Goal: Information Seeking & Learning: Check status

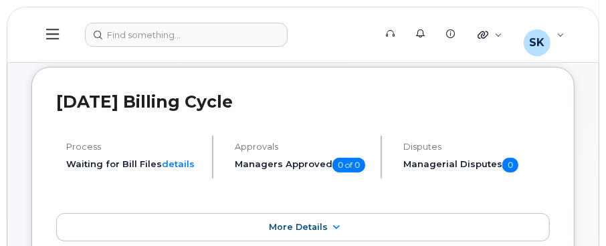
scroll to position [134, 0]
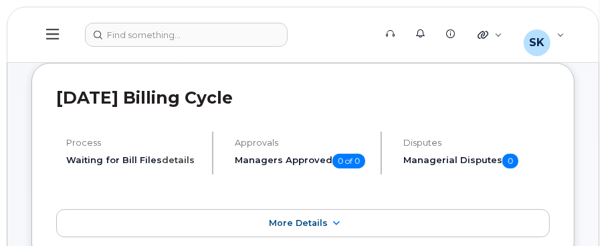
click at [171, 157] on link "details" at bounding box center [178, 160] width 33 height 11
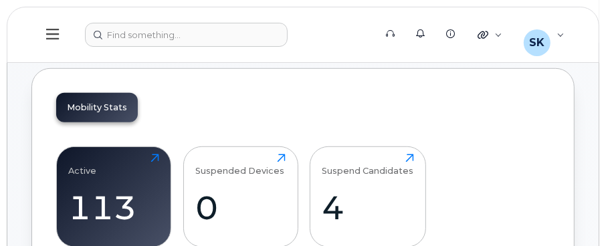
scroll to position [468, 0]
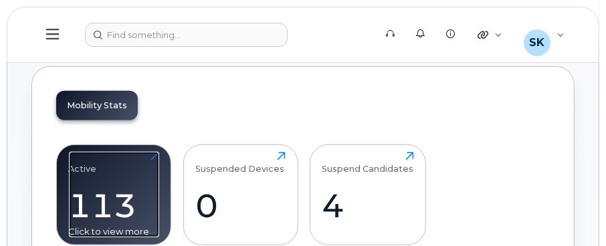
click at [114, 186] on div "113" at bounding box center [114, 205] width 90 height 39
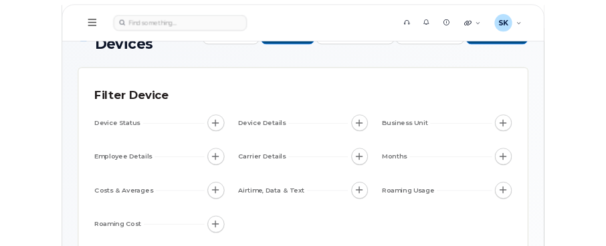
scroll to position [67, 0]
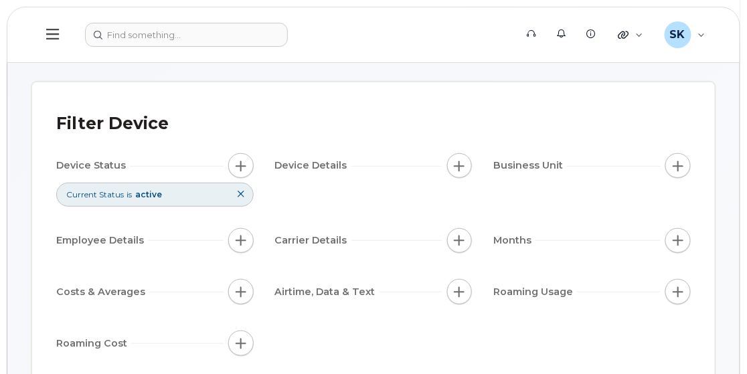
click at [329, 243] on span "Carrier Details" at bounding box center [313, 241] width 76 height 14
click at [465, 236] on button "button" at bounding box center [459, 240] width 25 height 25
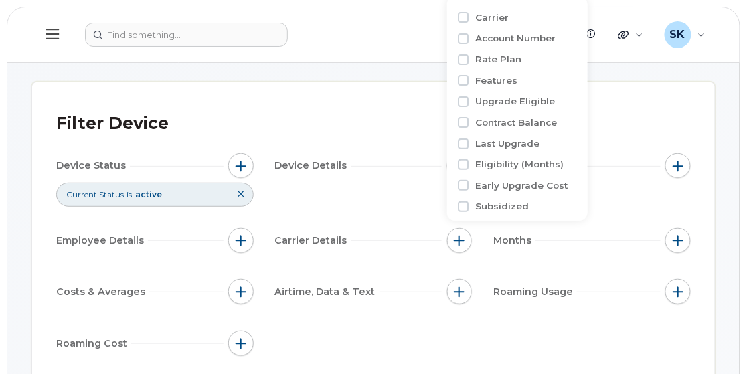
click at [166, 96] on div "Filter Device Device Status Current Status is active Device Details Business Un…" at bounding box center [373, 238] width 683 height 313
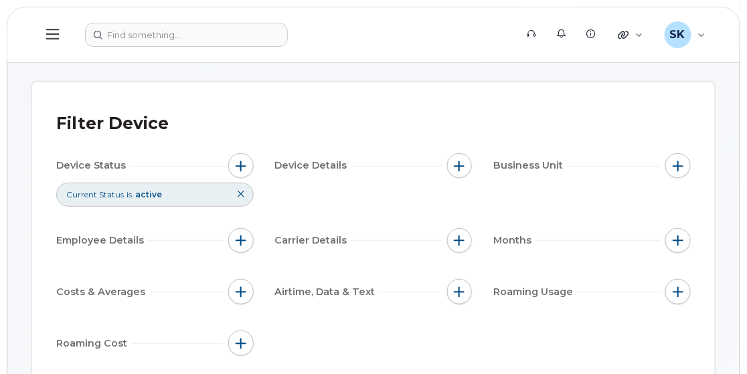
click at [50, 28] on icon at bounding box center [52, 34] width 13 height 15
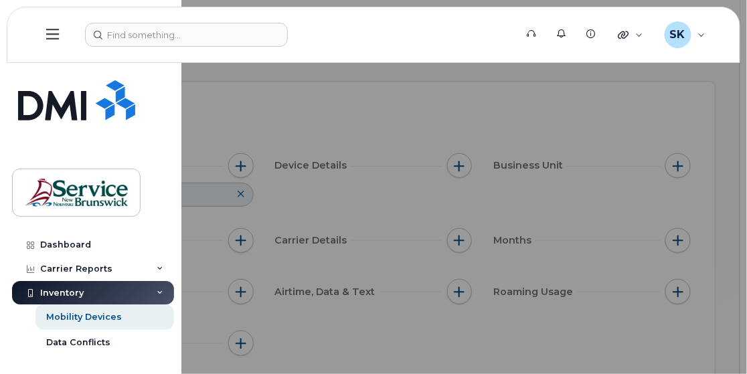
click at [296, 110] on div at bounding box center [373, 187] width 747 height 374
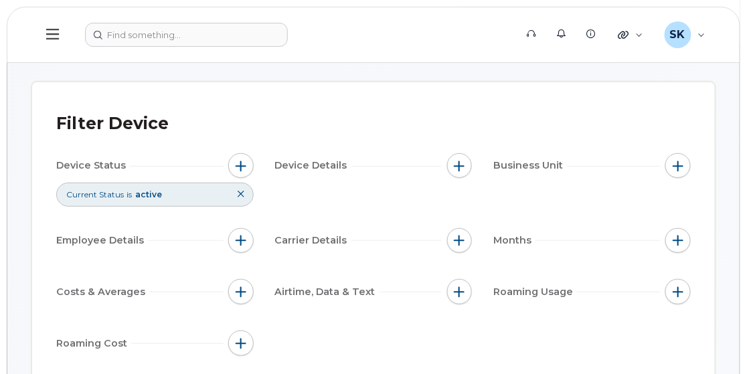
click at [53, 27] on icon at bounding box center [52, 34] width 13 height 15
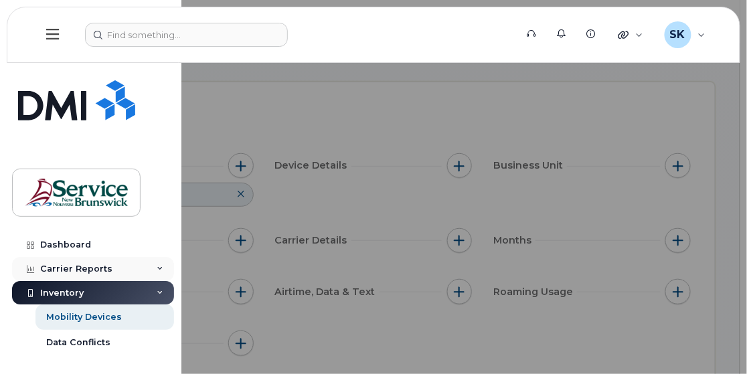
click at [77, 246] on div "Carrier Reports" at bounding box center [76, 269] width 72 height 11
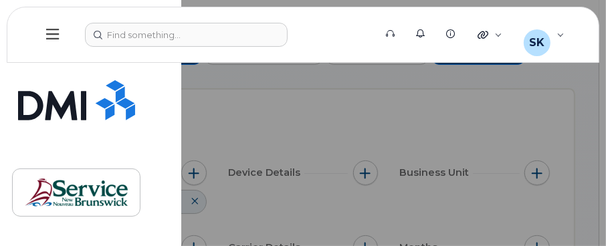
click at [44, 35] on button at bounding box center [52, 34] width 43 height 39
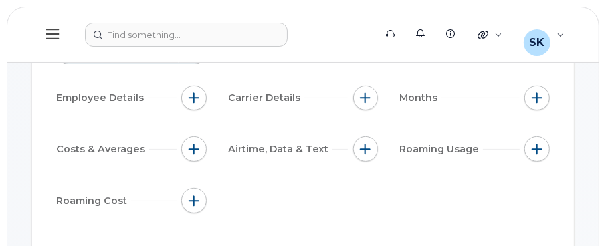
scroll to position [134, 0]
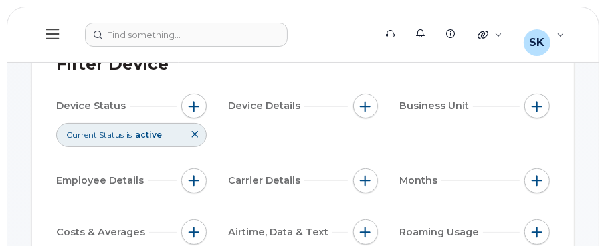
click at [52, 35] on icon at bounding box center [52, 34] width 13 height 15
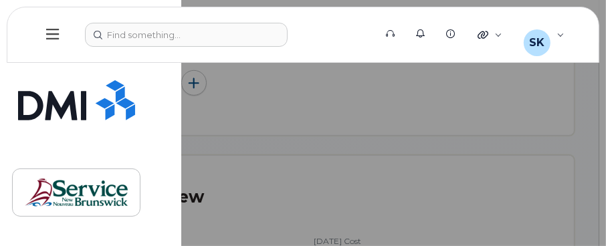
scroll to position [669, 0]
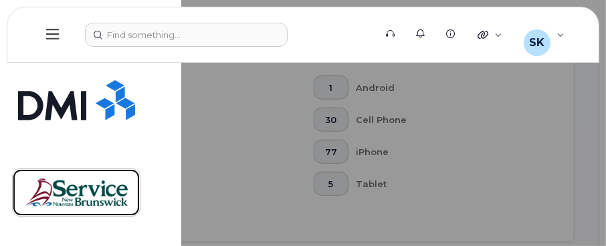
click at [111, 203] on img at bounding box center [76, 192] width 103 height 39
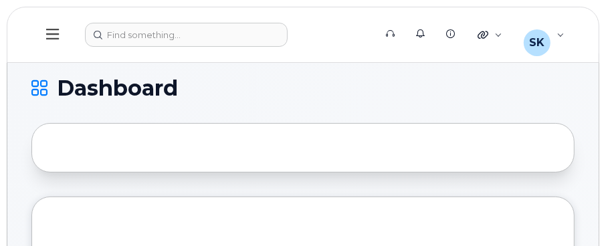
click at [52, 40] on icon at bounding box center [52, 34] width 13 height 15
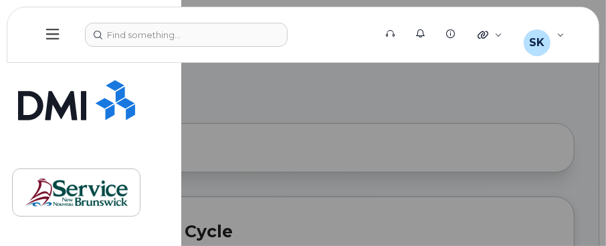
click at [53, 32] on icon at bounding box center [52, 34] width 13 height 15
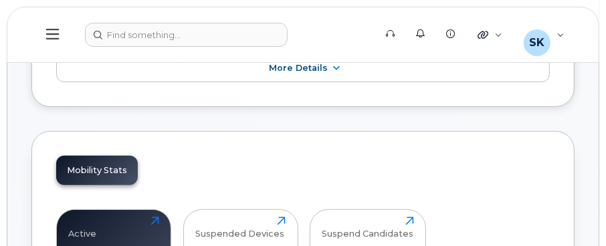
scroll to position [200, 0]
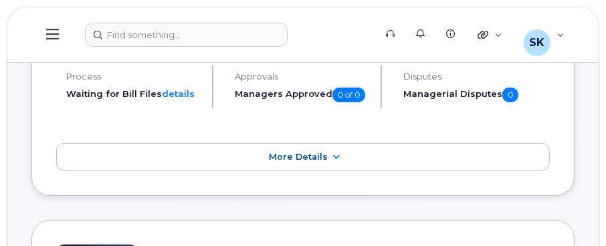
click at [53, 33] on icon at bounding box center [52, 34] width 13 height 15
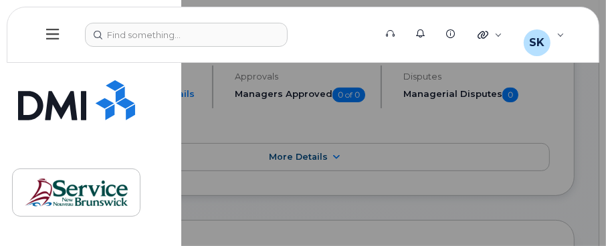
click at [53, 33] on icon at bounding box center [52, 34] width 13 height 15
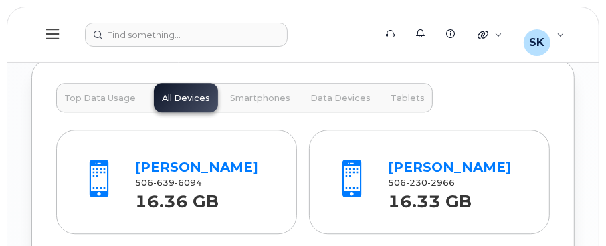
scroll to position [1873, 0]
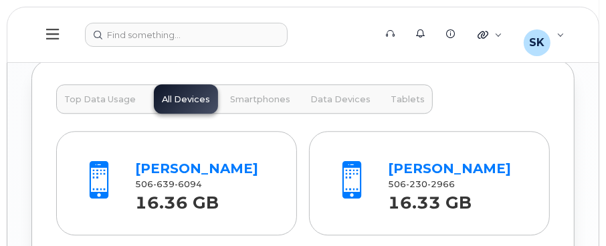
click at [52, 35] on icon at bounding box center [52, 34] width 13 height 15
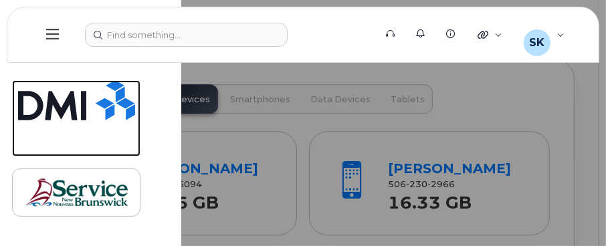
click at [112, 92] on img at bounding box center [76, 100] width 117 height 40
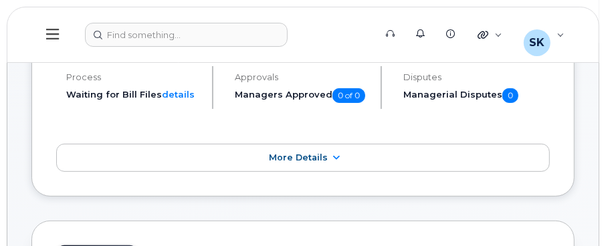
scroll to position [200, 0]
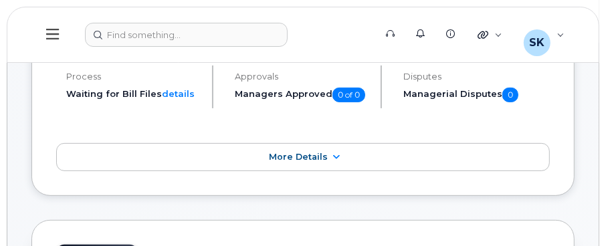
click at [51, 29] on icon at bounding box center [52, 34] width 13 height 11
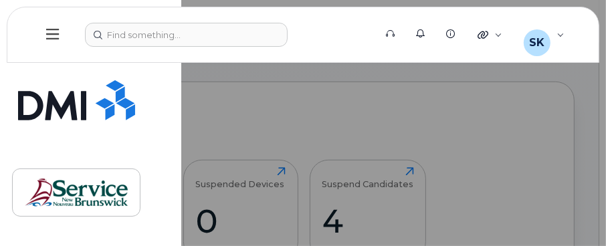
scroll to position [468, 0]
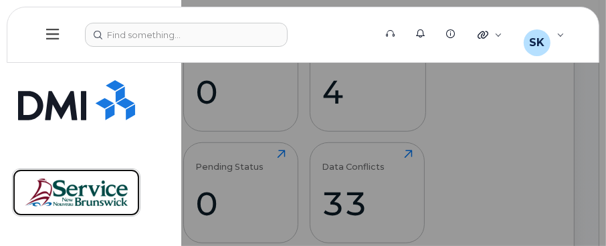
click at [112, 197] on img at bounding box center [76, 192] width 103 height 39
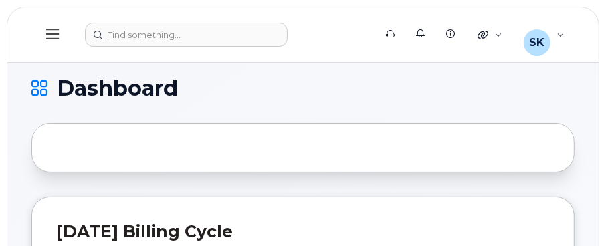
click at [40, 83] on icon at bounding box center [39, 88] width 16 height 16
click at [48, 36] on icon at bounding box center [52, 34] width 13 height 15
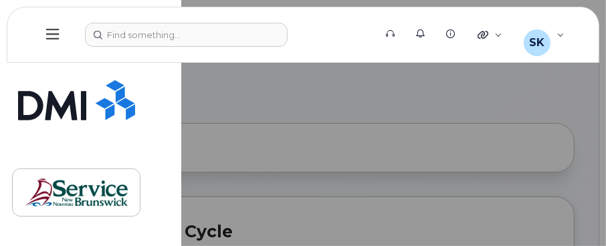
click at [48, 36] on icon at bounding box center [52, 34] width 13 height 15
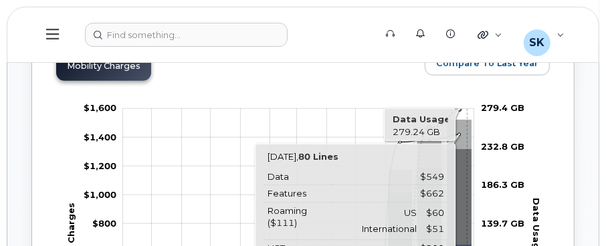
scroll to position [735, 0]
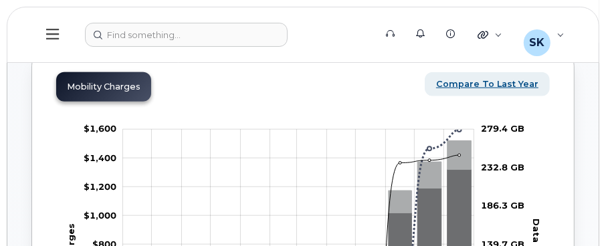
click at [476, 80] on span "Compare To Last Year" at bounding box center [487, 84] width 102 height 13
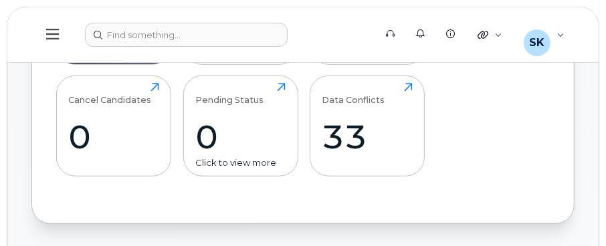
scroll to position [267, 0]
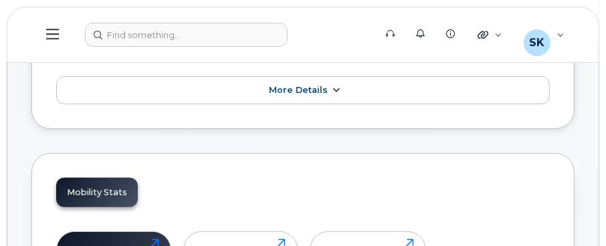
click at [298, 94] on span "More Details" at bounding box center [298, 90] width 59 height 10
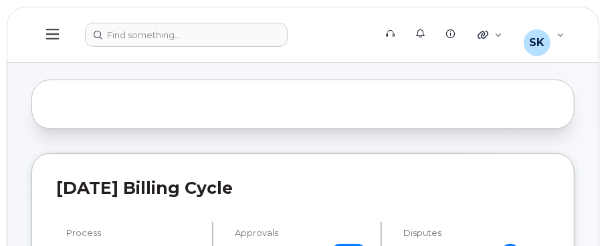
scroll to position [0, 0]
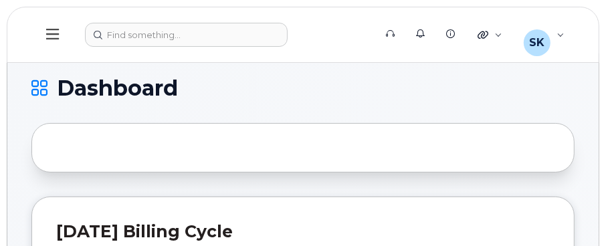
click at [52, 33] on icon at bounding box center [52, 34] width 13 height 11
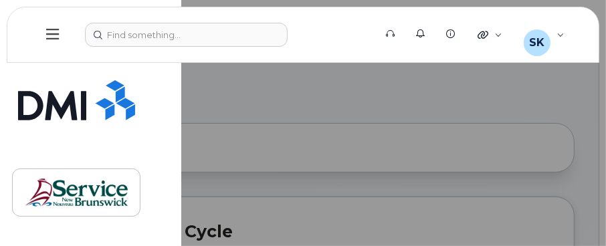
scroll to position [134, 0]
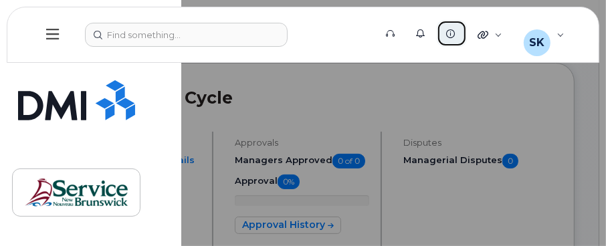
click at [454, 31] on icon at bounding box center [450, 33] width 9 height 9
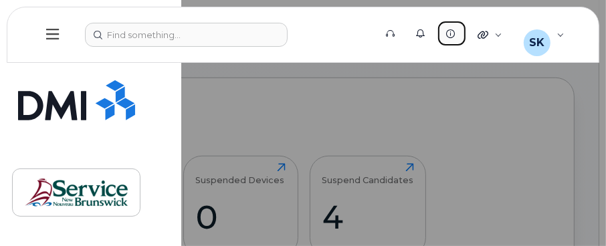
scroll to position [468, 0]
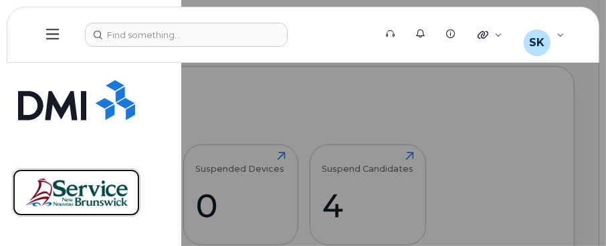
click at [76, 199] on img at bounding box center [76, 192] width 103 height 39
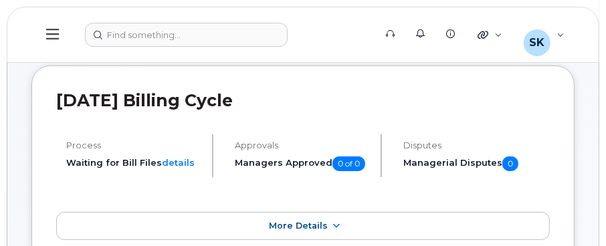
scroll to position [134, 0]
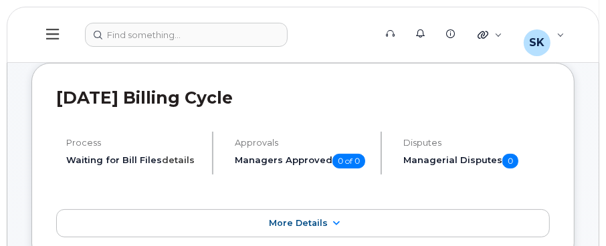
click at [181, 164] on link "details" at bounding box center [178, 160] width 33 height 11
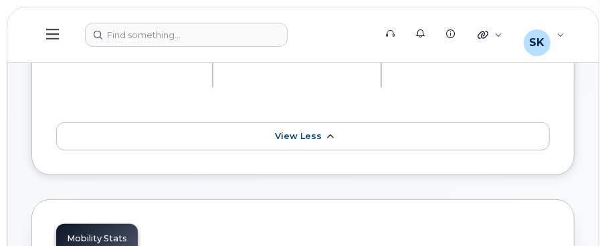
scroll to position [535, 0]
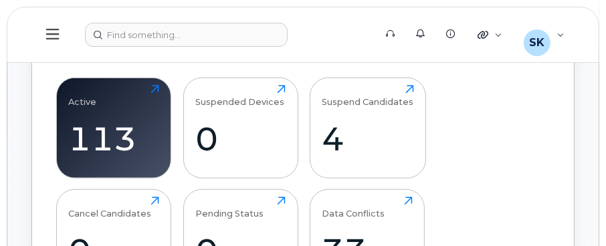
click at [55, 33] on icon at bounding box center [52, 34] width 13 height 11
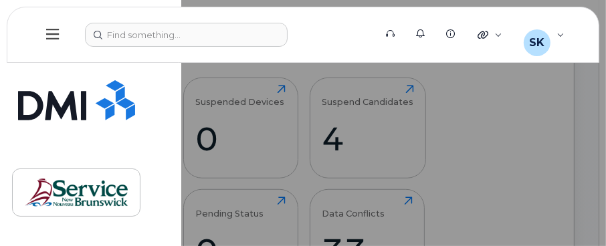
click at [55, 33] on icon at bounding box center [52, 34] width 13 height 15
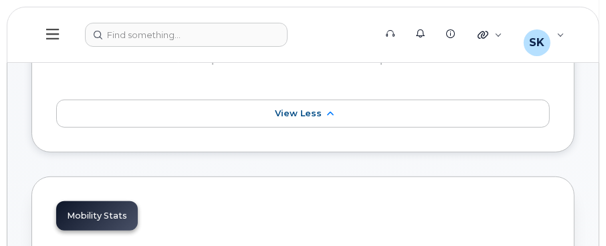
scroll to position [0, 0]
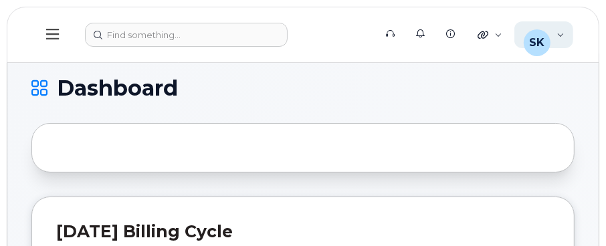
click at [530, 37] on div "SK" at bounding box center [537, 42] width 27 height 27
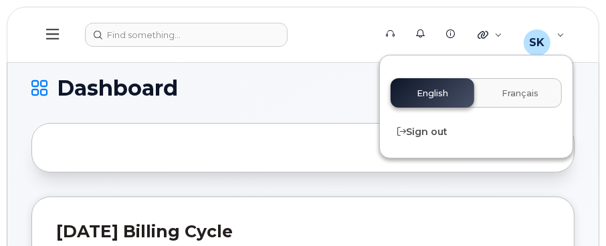
click at [55, 37] on icon at bounding box center [52, 34] width 13 height 15
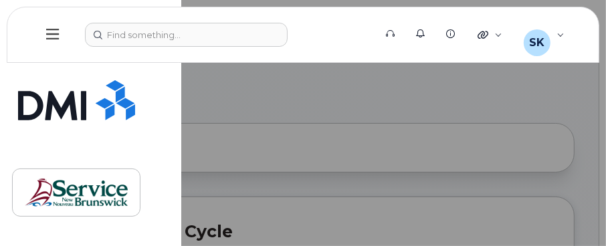
drag, startPoint x: 55, startPoint y: 37, endPoint x: 41, endPoint y: 74, distance: 39.8
click at [41, 74] on div "Dashboard Carrier Reports Monthly Billing Data Daily Data Pooling Data Behavior…" at bounding box center [90, 123] width 181 height 246
click at [42, 30] on button at bounding box center [52, 34] width 43 height 39
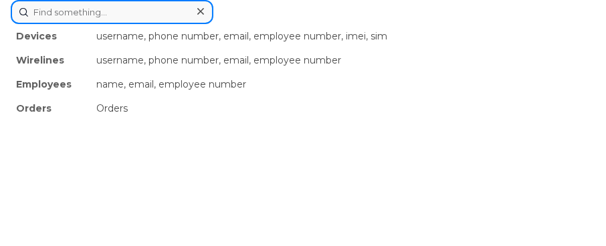
click at [127, 24] on div "Devices username, phone number, email, employee number, imei, sim Wirelines use…" at bounding box center [303, 12] width 585 height 24
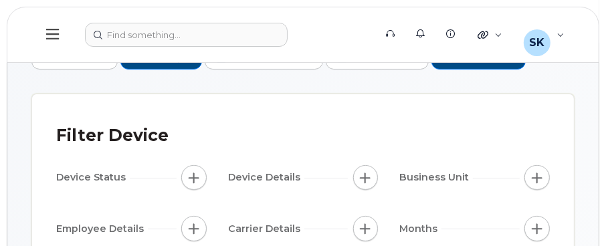
scroll to position [200, 0]
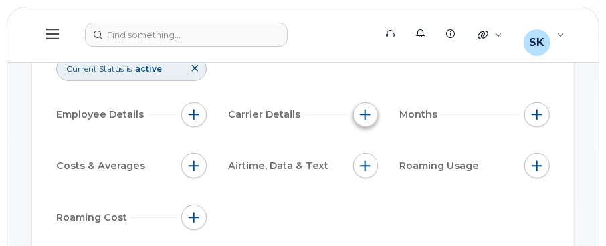
click at [362, 114] on span "button" at bounding box center [365, 114] width 11 height 11
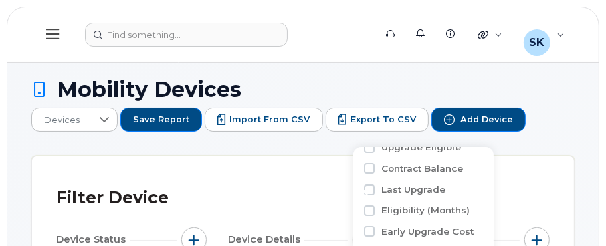
click at [48, 31] on icon at bounding box center [52, 34] width 13 height 15
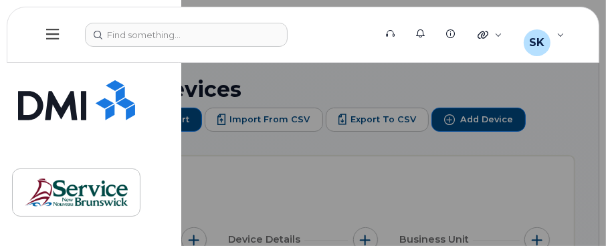
drag, startPoint x: 51, startPoint y: 33, endPoint x: 49, endPoint y: 48, distance: 15.5
click at [49, 48] on button at bounding box center [52, 34] width 43 height 39
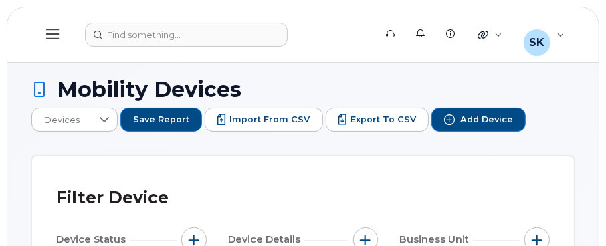
click at [49, 41] on button at bounding box center [52, 34] width 43 height 39
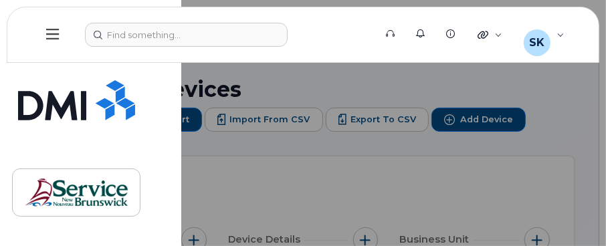
click at [49, 41] on button at bounding box center [52, 34] width 43 height 39
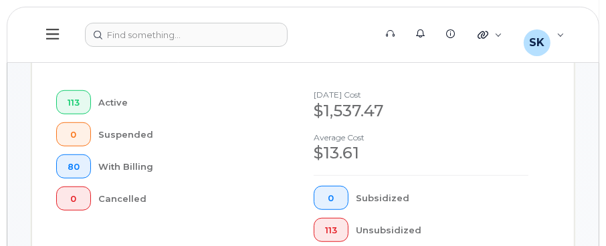
scroll to position [535, 0]
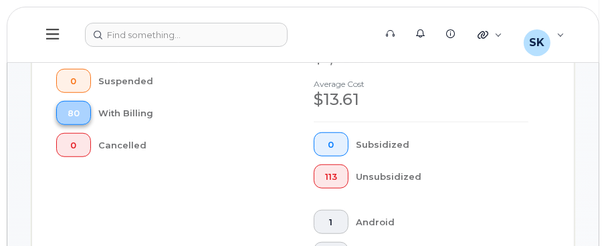
click at [83, 116] on button "80" at bounding box center [73, 113] width 35 height 24
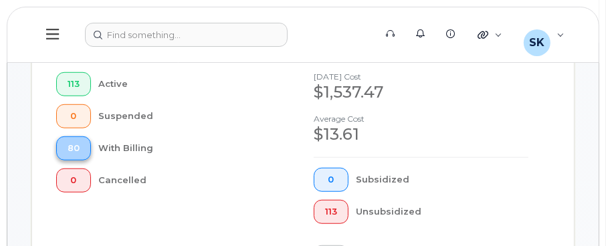
scroll to position [569, 0]
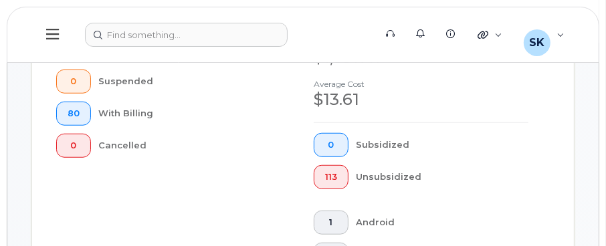
click at [119, 114] on div "With Billing" at bounding box center [185, 114] width 173 height 24
click at [68, 111] on span "80" at bounding box center [74, 113] width 12 height 11
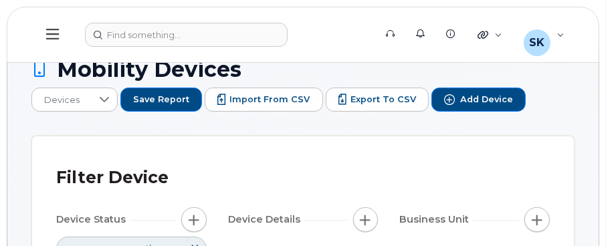
scroll to position [0, 0]
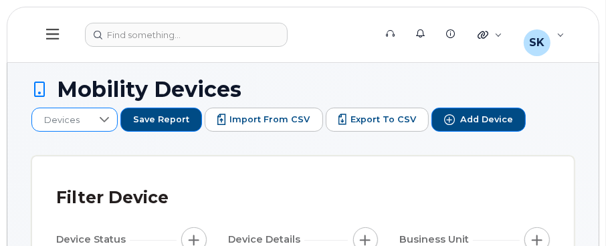
click at [94, 116] on div at bounding box center [104, 119] width 25 height 23
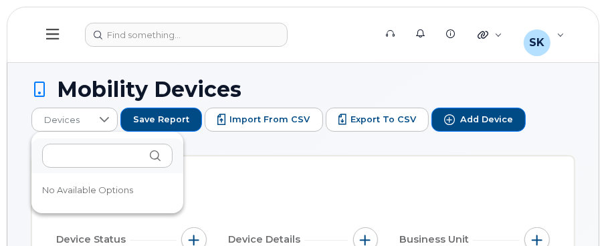
click at [50, 35] on icon at bounding box center [52, 34] width 13 height 15
